Goal: Browse casually: Explore the website without a specific task or goal

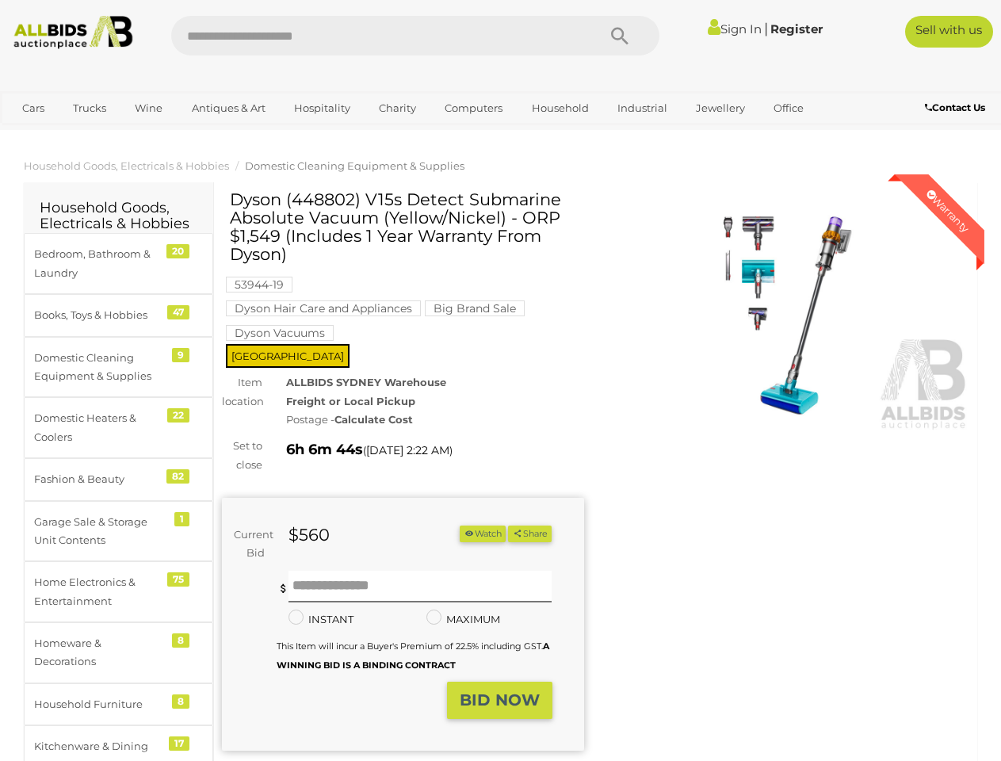
click at [500, 381] on div "ALLBIDS SYDNEY Warehouse Freight or Local Pickup Postage - Calculate Cost" at bounding box center [434, 400] width 321 height 55
click at [620, 36] on icon "Search" at bounding box center [619, 37] width 17 height 24
click at [33, 108] on link "Cars" at bounding box center [33, 108] width 43 height 26
click at [90, 108] on link "Trucks" at bounding box center [90, 108] width 54 height 26
click at [148, 108] on link "Wine" at bounding box center [148, 108] width 48 height 26
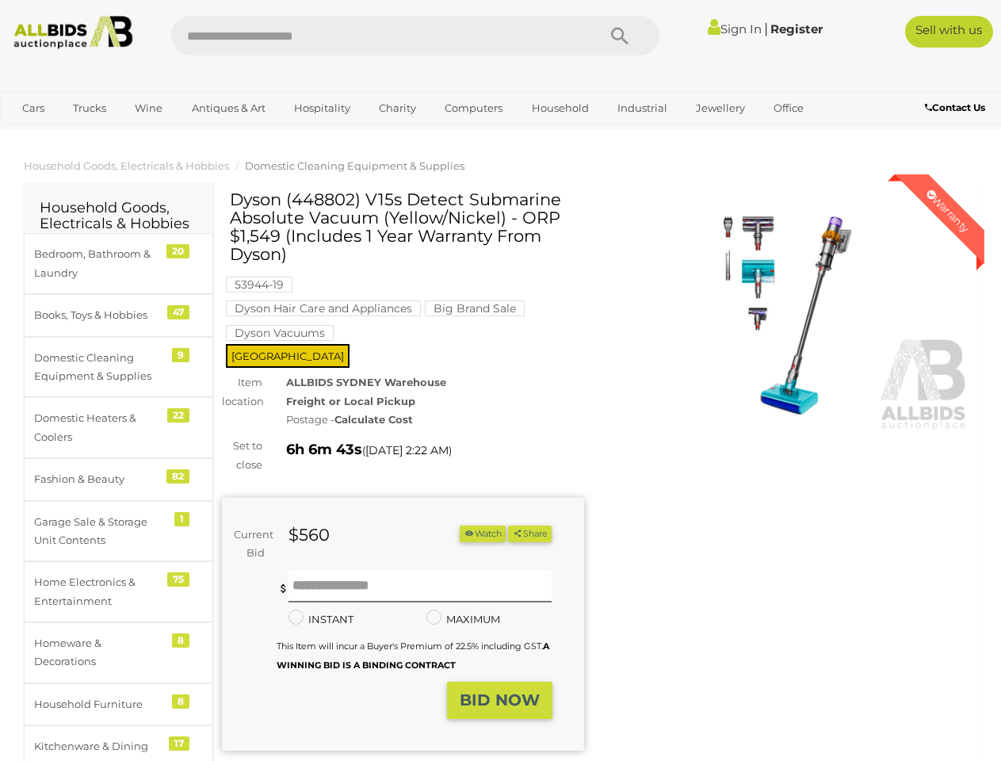
click at [228, 108] on link "Antiques & Art" at bounding box center [229, 108] width 94 height 26
click at [321, 108] on link "Hospitality" at bounding box center [322, 108] width 77 height 26
click at [396, 108] on link "Charity" at bounding box center [398, 108] width 58 height 26
click at [472, 108] on link "Computers" at bounding box center [473, 108] width 78 height 26
click at [558, 108] on link "Household" at bounding box center [561, 108] width 78 height 26
